Goal: Entertainment & Leisure: Consume media (video, audio)

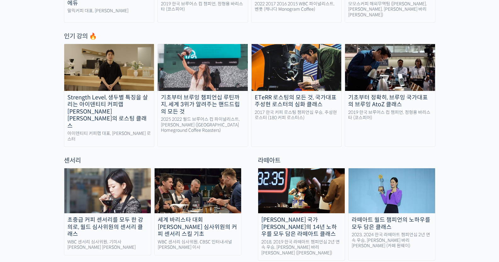
click at [380, 216] on div "라떼아트 월드 챔피언의 노하우를 모두 담은 클래스" at bounding box center [391, 223] width 87 height 14
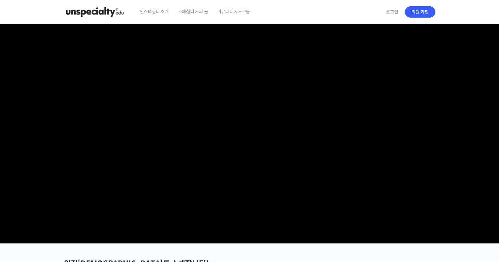
click at [318, 154] on video at bounding box center [249, 132] width 371 height 217
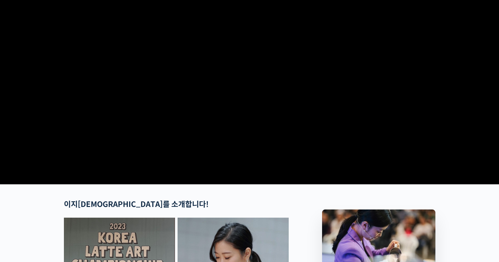
scroll to position [63, 0]
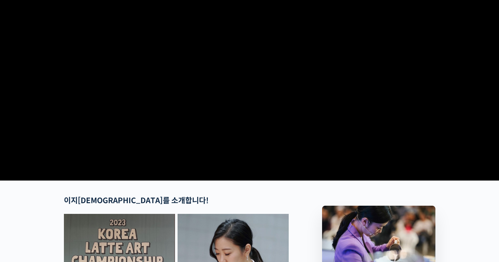
click at [199, 109] on video at bounding box center [249, 69] width 371 height 217
drag, startPoint x: 348, startPoint y: 0, endPoint x: 383, endPoint y: 94, distance: 99.9
click at [383, 94] on video at bounding box center [249, 69] width 371 height 217
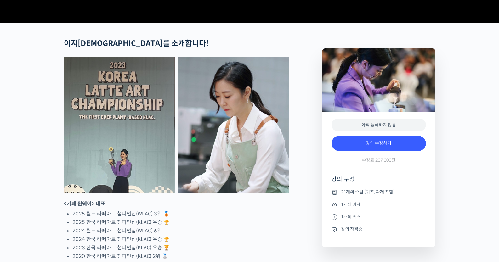
scroll to position [0, 0]
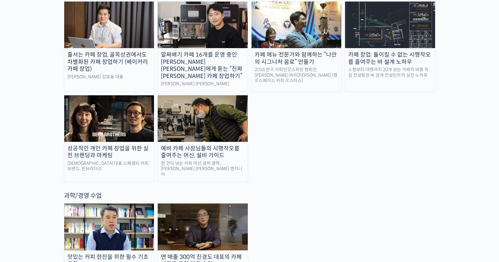
scroll to position [1416, 0]
